Goal: Information Seeking & Learning: Find specific page/section

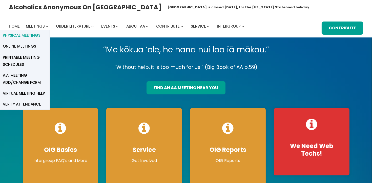
click at [26, 35] on span "Physical Meetings" at bounding box center [22, 35] width 38 height 7
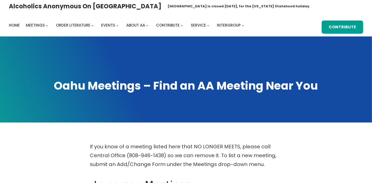
scroll to position [72, 0]
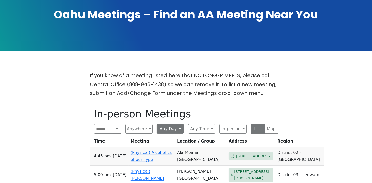
drag, startPoint x: 155, startPoint y: 126, endPoint x: 165, endPoint y: 127, distance: 10.2
click at [156, 126] on div "Search Near Location Near Me Anywhere Anywhere Cyberspace 67 District 01 - Diam…" at bounding box center [186, 129] width 184 height 10
click at [165, 127] on button "Any Day" at bounding box center [170, 129] width 27 height 10
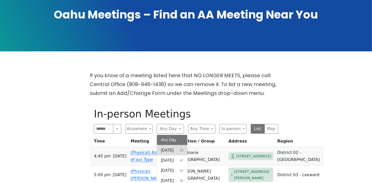
click at [181, 153] on button "Sunday 33" at bounding box center [172, 150] width 30 height 10
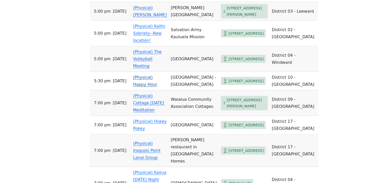
scroll to position [466, 0]
click at [132, 34] on td "(Physical) Kalihi Sobriety--New location!" at bounding box center [150, 34] width 38 height 26
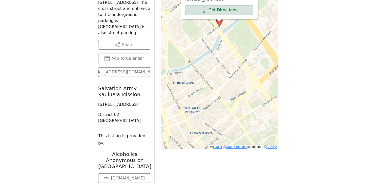
scroll to position [363, 0]
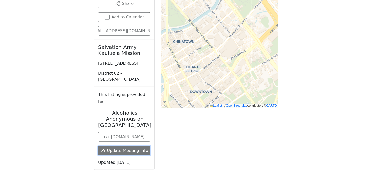
click at [119, 146] on link "Update Meeting Info" at bounding box center [124, 151] width 52 height 10
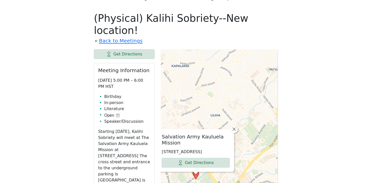
scroll to position [142, 0]
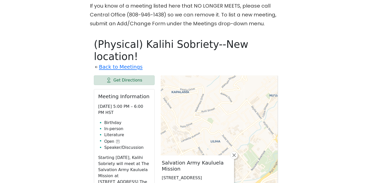
click at [118, 140] on icon at bounding box center [117, 141] width 3 height 3
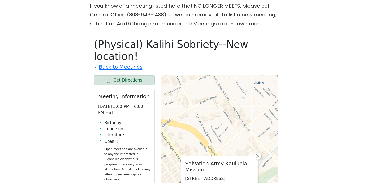
click at [117, 132] on li "Literature" at bounding box center [127, 135] width 46 height 6
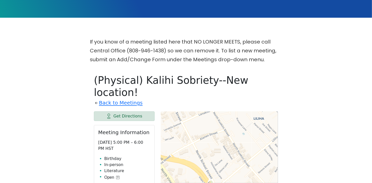
scroll to position [70, 0]
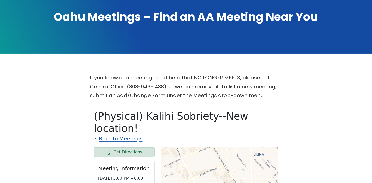
click at [129, 135] on link "Back to Meetings" at bounding box center [121, 139] width 44 height 9
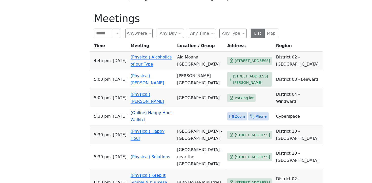
scroll to position [180, 0]
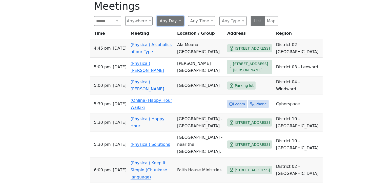
click at [176, 19] on button "Any Day" at bounding box center [170, 21] width 27 height 10
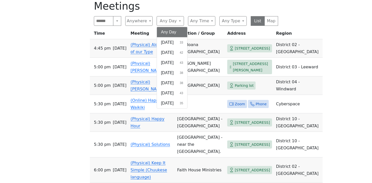
click at [164, 51] on span "[DATE]" at bounding box center [167, 53] width 13 height 6
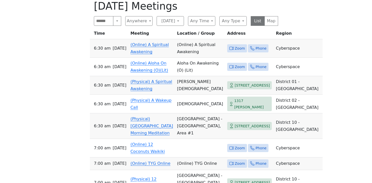
click at [157, 88] on link "(Physical) A Spiritual Awakening" at bounding box center [152, 85] width 42 height 12
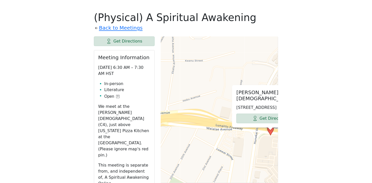
scroll to position [171, 0]
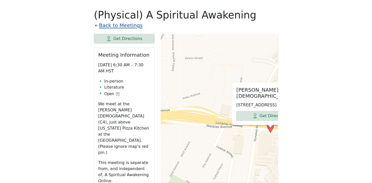
click at [129, 26] on link "Back to Meetings" at bounding box center [121, 25] width 44 height 9
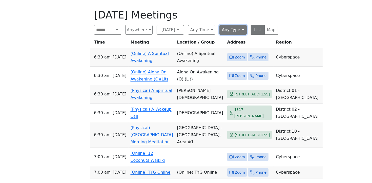
click at [236, 29] on button "Any Type" at bounding box center [233, 30] width 27 height 10
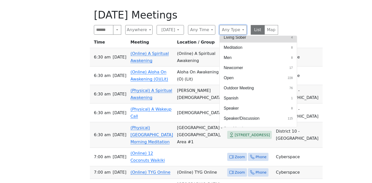
scroll to position [223, 0]
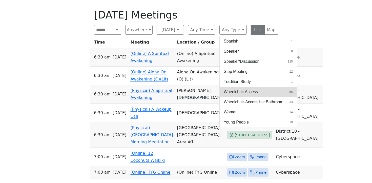
click at [269, 90] on button "Wheelchair Access 56" at bounding box center [258, 92] width 77 height 10
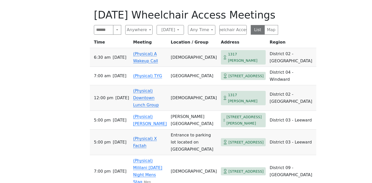
click at [348, 111] on div "If you know of a meeting listed here that NO LONGER MEETS, please call Central …" at bounding box center [186, 114] width 335 height 285
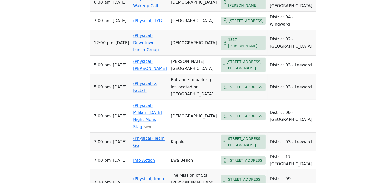
scroll to position [176, 0]
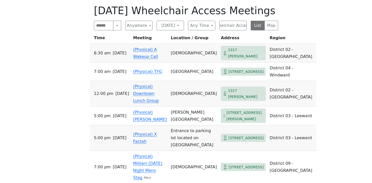
click at [157, 95] on link "(Physical) Downtown Lunch Group" at bounding box center [146, 93] width 26 height 19
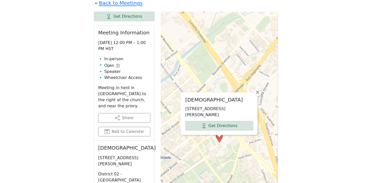
scroll to position [133, 0]
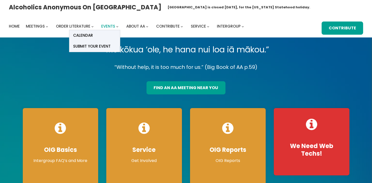
click at [112, 27] on span "Events" at bounding box center [109, 26] width 14 height 5
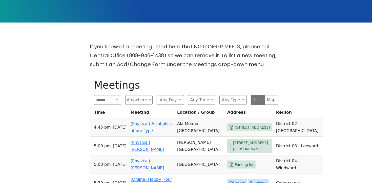
scroll to position [136, 0]
